Goal: Check status: Check status

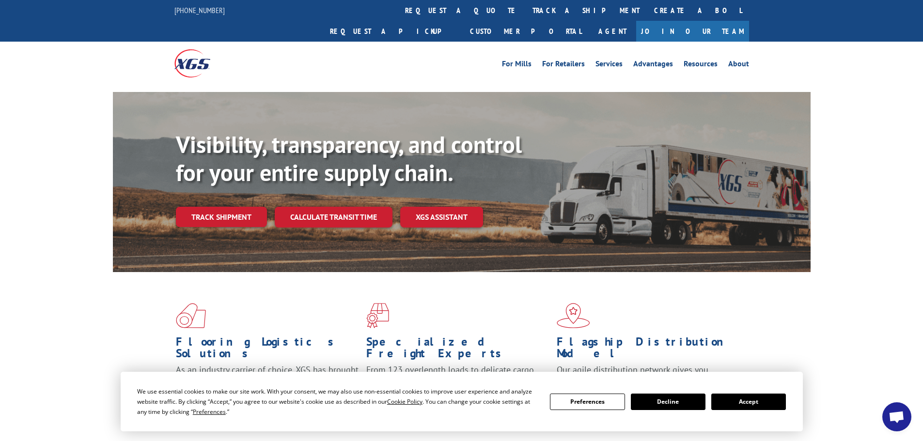
click at [742, 400] on button "Accept" at bounding box center [748, 402] width 75 height 16
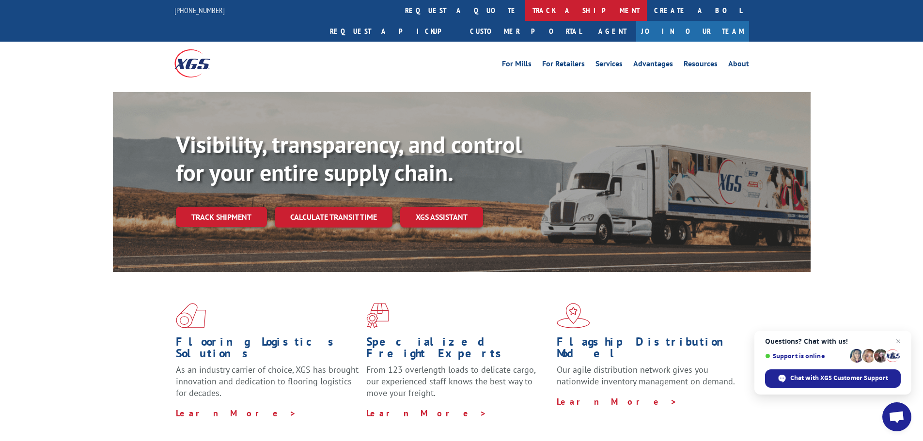
click at [525, 9] on link "track a shipment" at bounding box center [586, 10] width 122 height 21
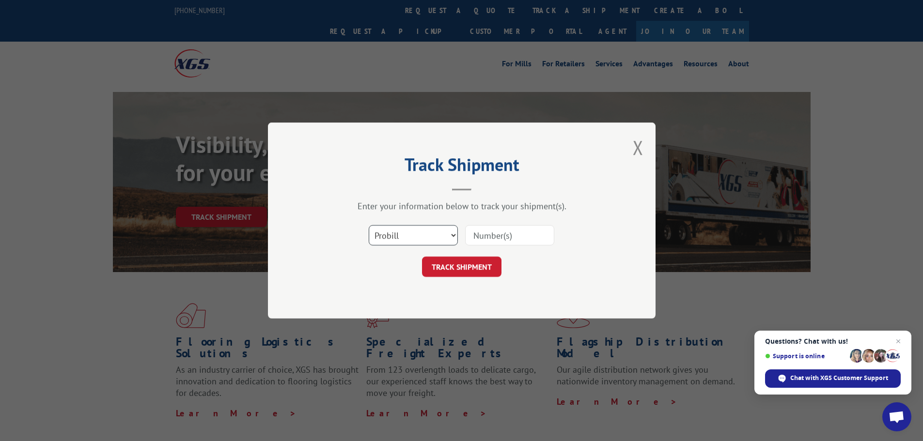
click at [412, 233] on select "Select category... Probill BOL PO" at bounding box center [413, 235] width 89 height 20
select select "po"
click at [369, 225] on select "Select category... Probill BOL PO" at bounding box center [413, 235] width 89 height 20
click at [488, 236] on input at bounding box center [509, 235] width 89 height 20
paste input "44522787"
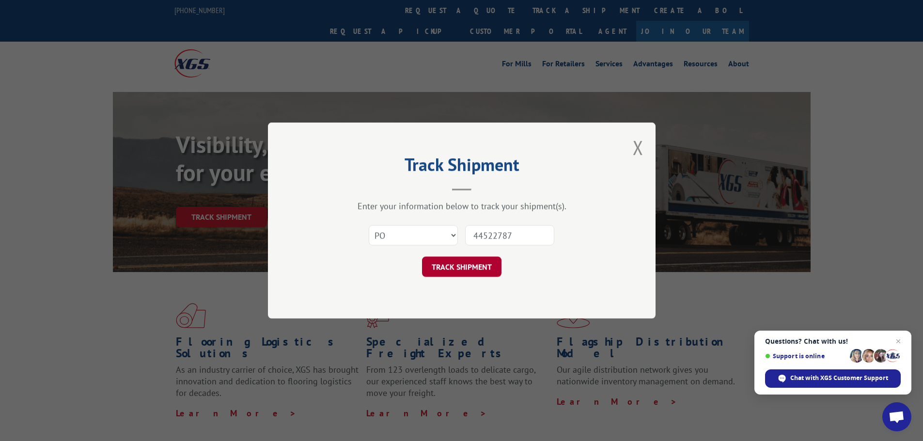
type input "44522787"
click at [456, 264] on button "TRACK SHIPMENT" at bounding box center [461, 267] width 79 height 20
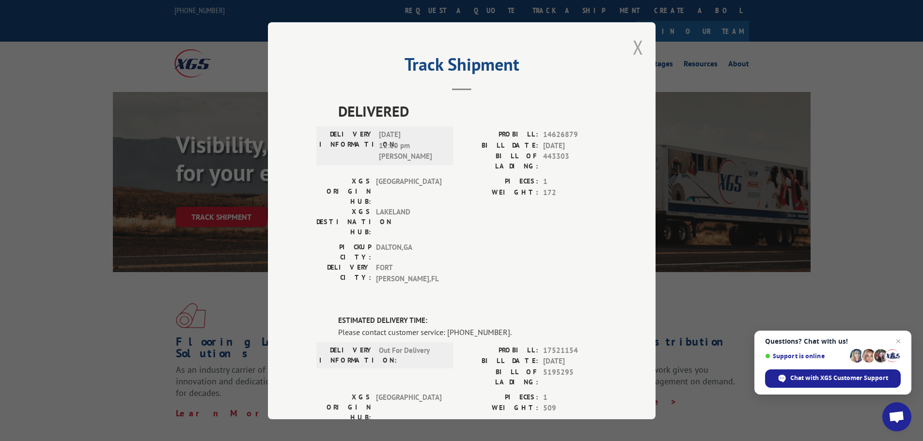
click at [634, 46] on button "Close modal" at bounding box center [638, 47] width 11 height 26
